Goal: Task Accomplishment & Management: Complete application form

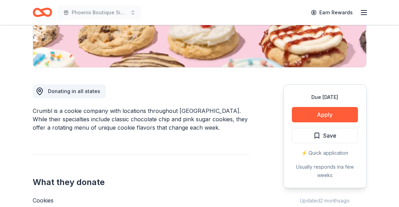
scroll to position [143, 0]
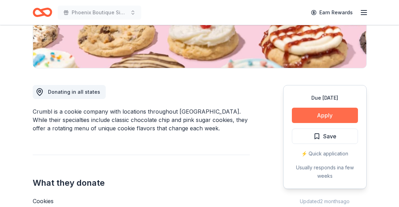
click at [333, 114] on button "Apply" at bounding box center [325, 114] width 66 height 15
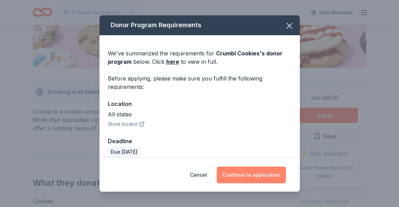
click at [258, 176] on button "Continue to application" at bounding box center [251, 174] width 69 height 17
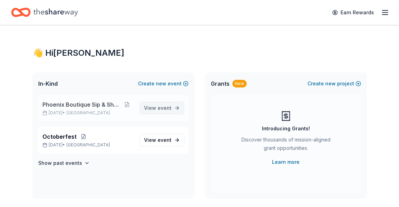
click at [154, 107] on span "View event" at bounding box center [157, 108] width 27 height 8
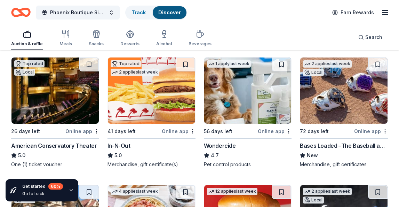
scroll to position [474, 0]
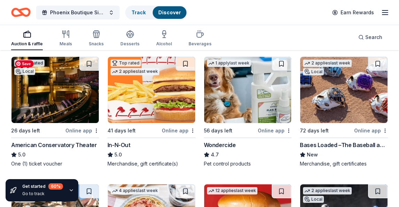
click at [57, 107] on img at bounding box center [54, 90] width 87 height 66
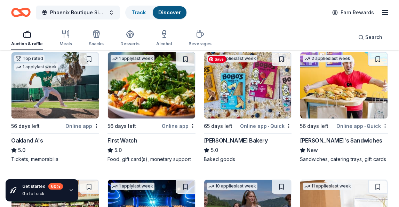
scroll to position [1001, 0]
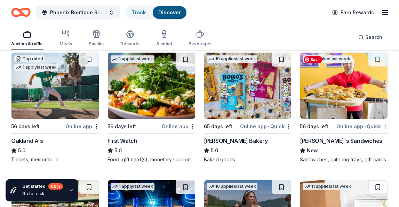
click at [352, 90] on img at bounding box center [343, 85] width 87 height 66
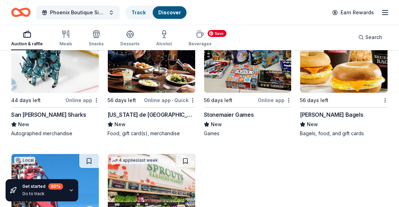
scroll to position [2899, 0]
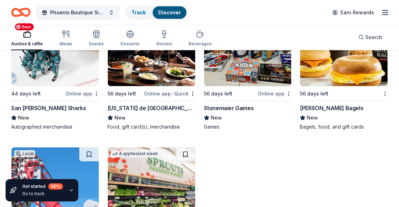
click at [72, 76] on img at bounding box center [54, 53] width 87 height 66
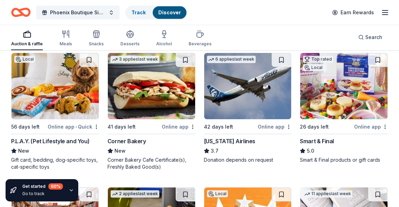
scroll to position [4569, 0]
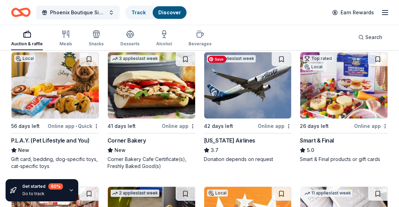
click at [249, 91] on img at bounding box center [247, 85] width 87 height 66
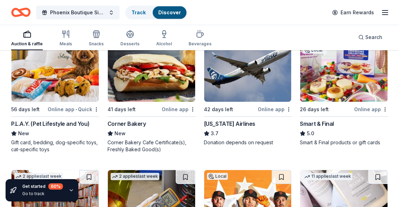
scroll to position [4577, 0]
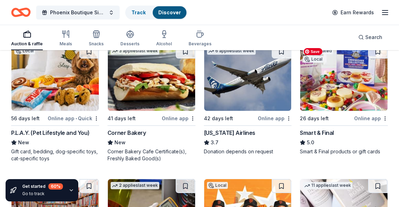
click at [342, 94] on img at bounding box center [343, 77] width 87 height 66
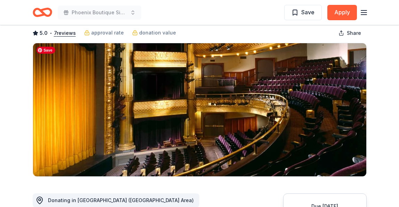
scroll to position [35, 0]
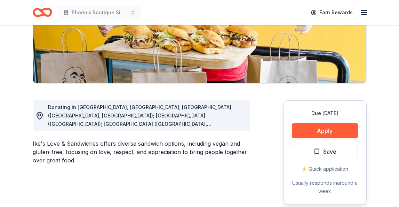
scroll to position [132, 0]
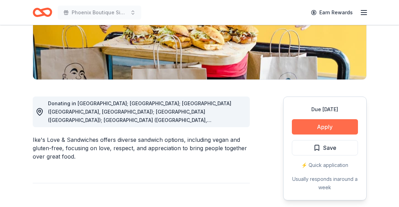
click at [323, 125] on button "Apply" at bounding box center [325, 126] width 66 height 15
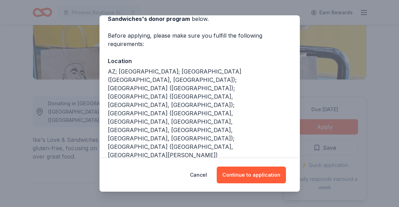
scroll to position [49, 0]
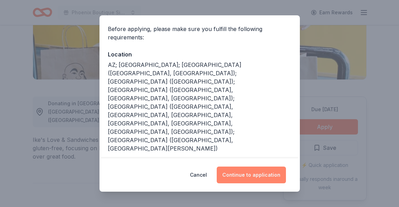
click at [256, 176] on button "Continue to application" at bounding box center [251, 174] width 69 height 17
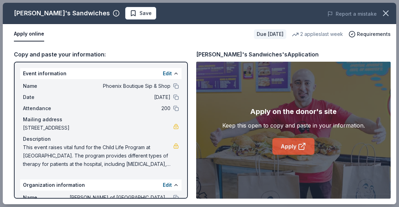
click at [296, 146] on link "Apply" at bounding box center [293, 146] width 42 height 17
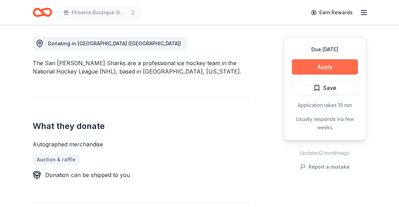
scroll to position [193, 0]
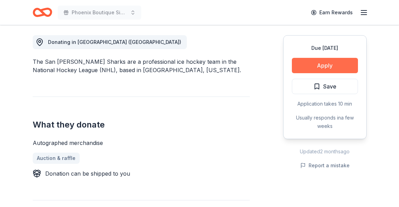
click at [317, 64] on button "Apply" at bounding box center [325, 65] width 66 height 15
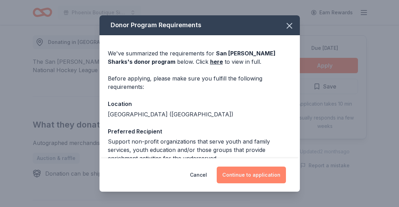
click at [246, 175] on button "Continue to application" at bounding box center [251, 174] width 69 height 17
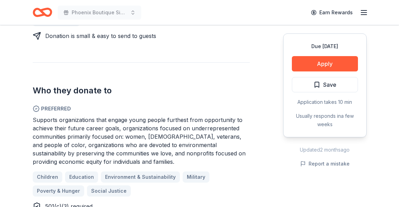
scroll to position [348, 0]
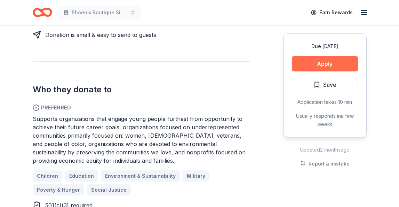
click at [321, 63] on button "Apply" at bounding box center [325, 63] width 66 height 15
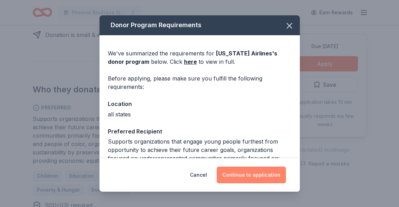
click at [238, 173] on button "Continue to application" at bounding box center [251, 174] width 69 height 17
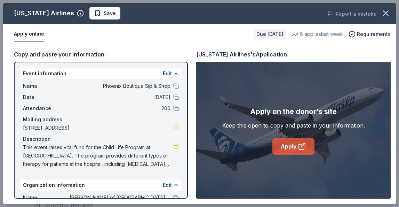
click at [286, 146] on link "Apply" at bounding box center [293, 146] width 42 height 17
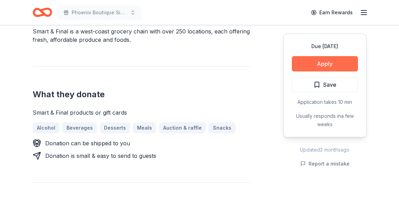
scroll to position [224, 0]
click at [326, 63] on button "Apply" at bounding box center [325, 63] width 66 height 15
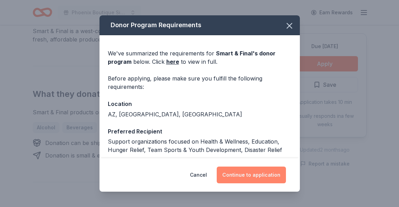
click at [245, 173] on button "Continue to application" at bounding box center [251, 174] width 69 height 17
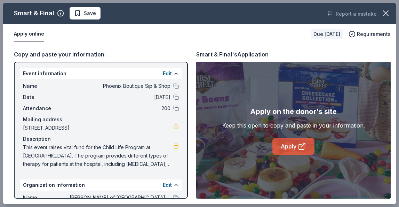
click at [287, 145] on link "Apply" at bounding box center [293, 146] width 42 height 17
